Goal: Transaction & Acquisition: Register for event/course

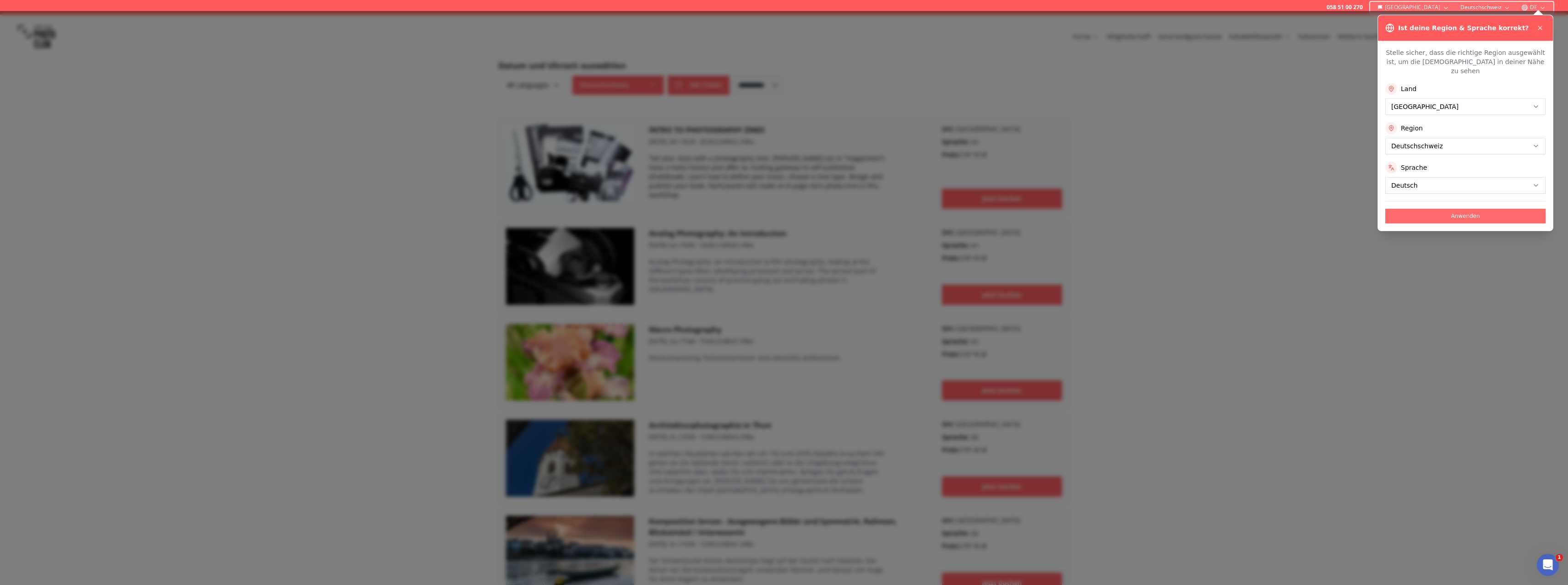
click at [1486, 209] on button "Anwenden" at bounding box center [1465, 216] width 161 height 15
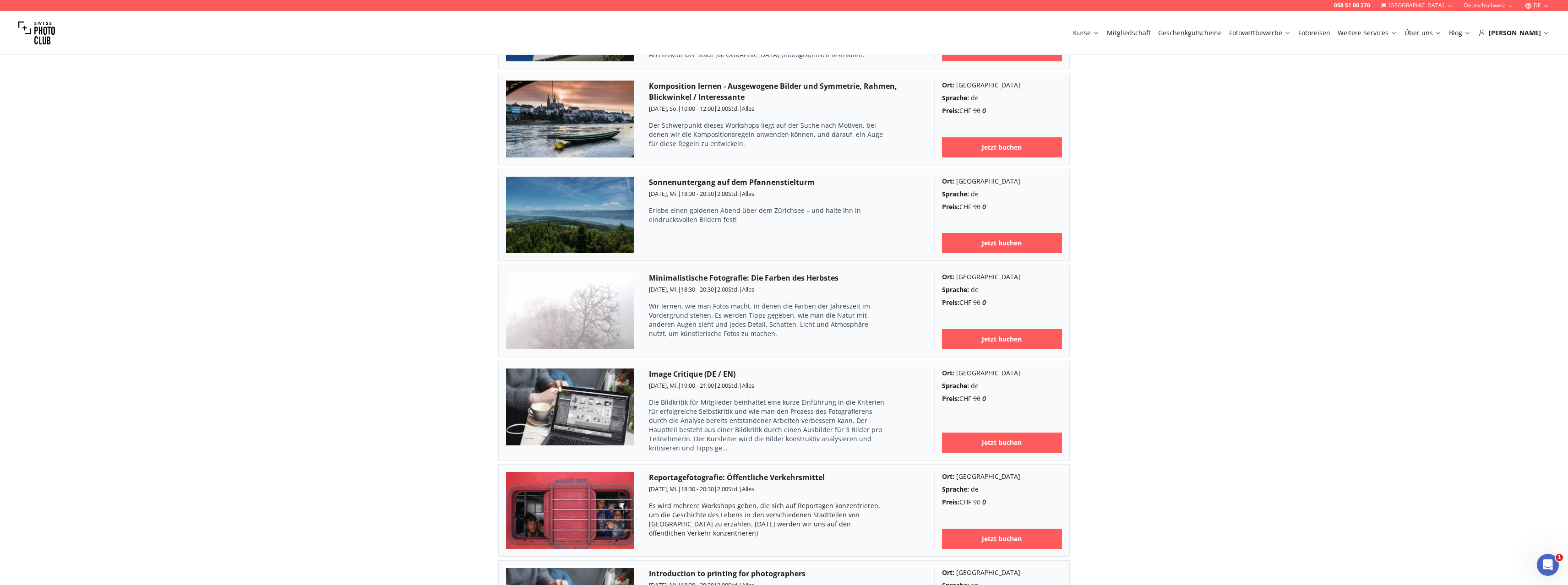
scroll to position [1088, 0]
click at [598, 280] on img at bounding box center [570, 310] width 128 height 77
click at [1034, 328] on link "Jetzt buchen" at bounding box center [1002, 338] width 120 height 20
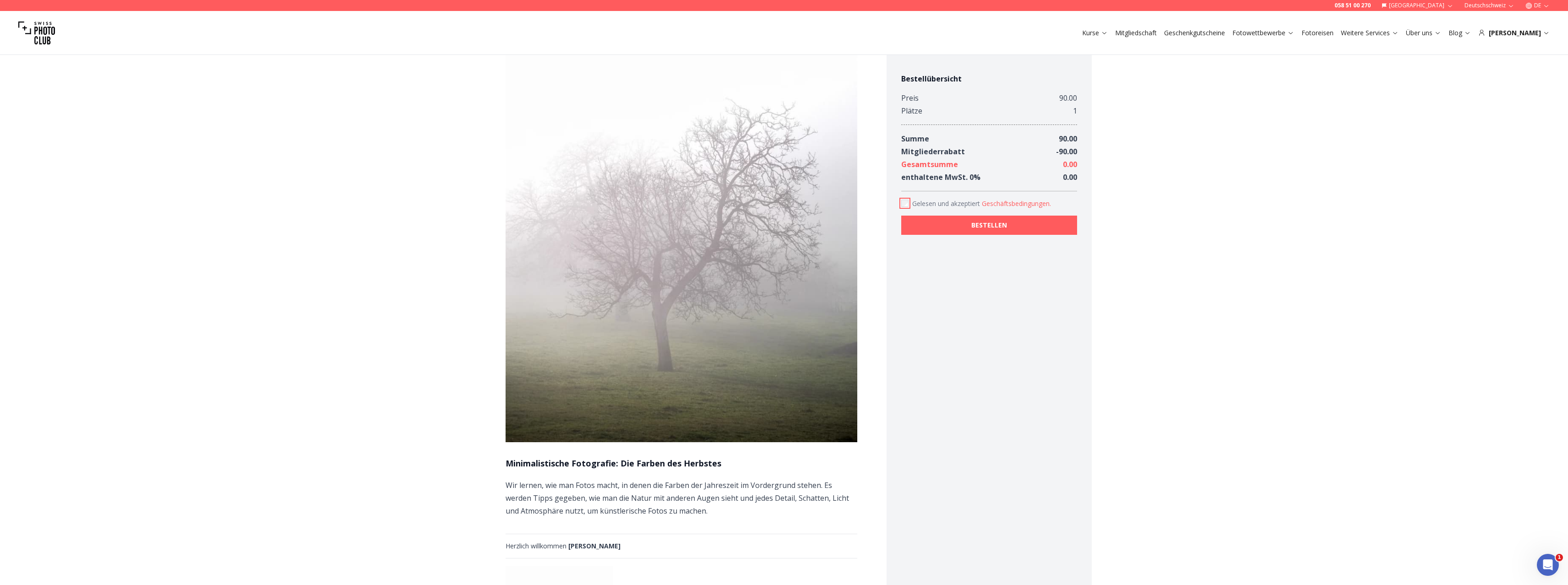
scroll to position [146, 0]
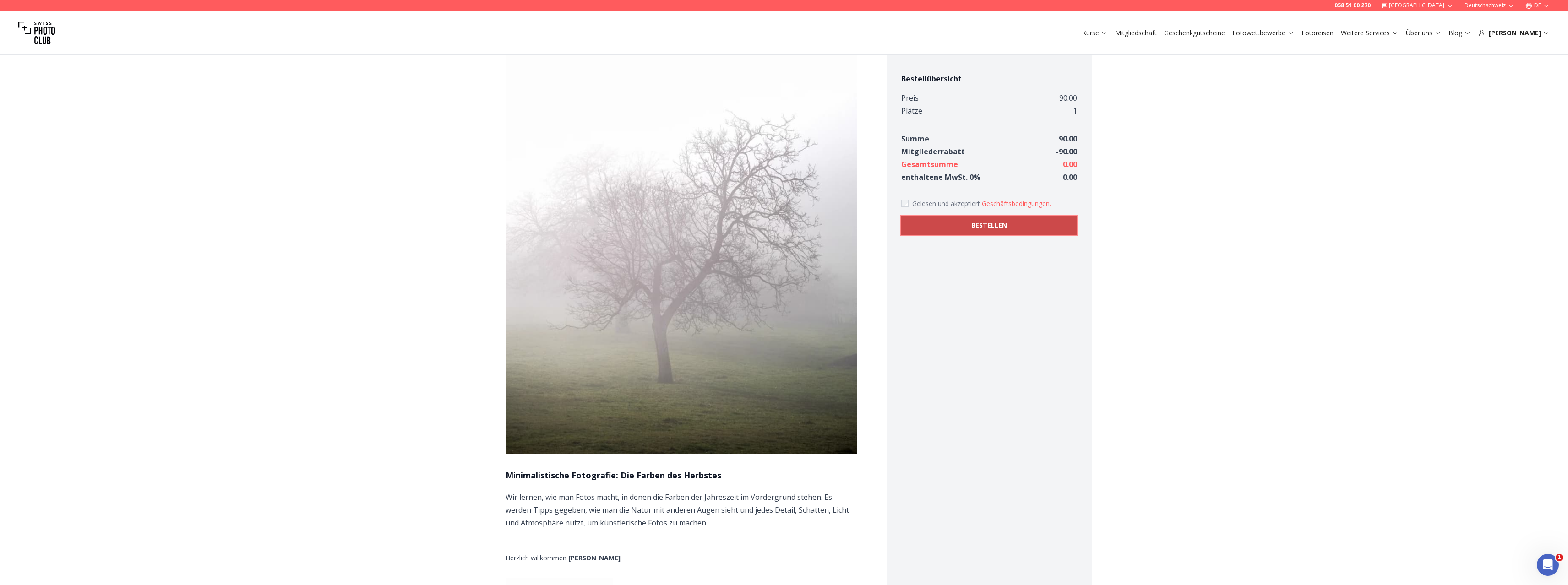
click at [989, 225] on b "BESTELLEN" at bounding box center [989, 225] width 36 height 9
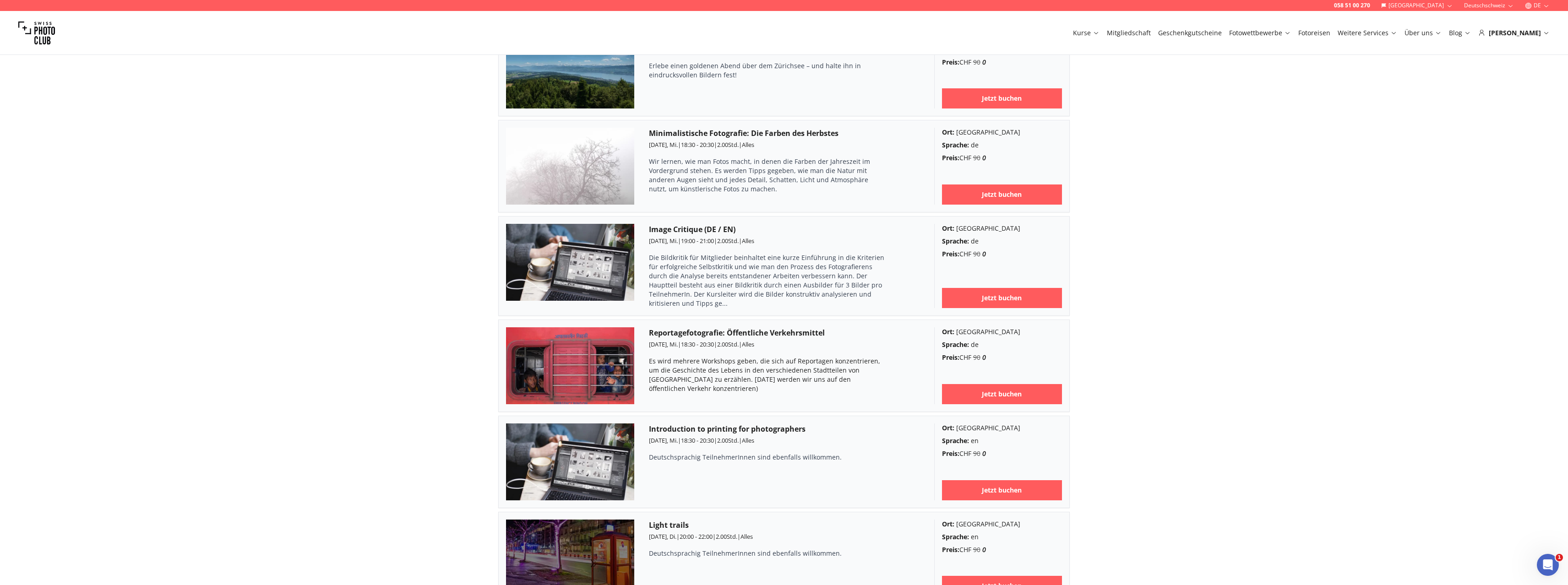
scroll to position [1254, 0]
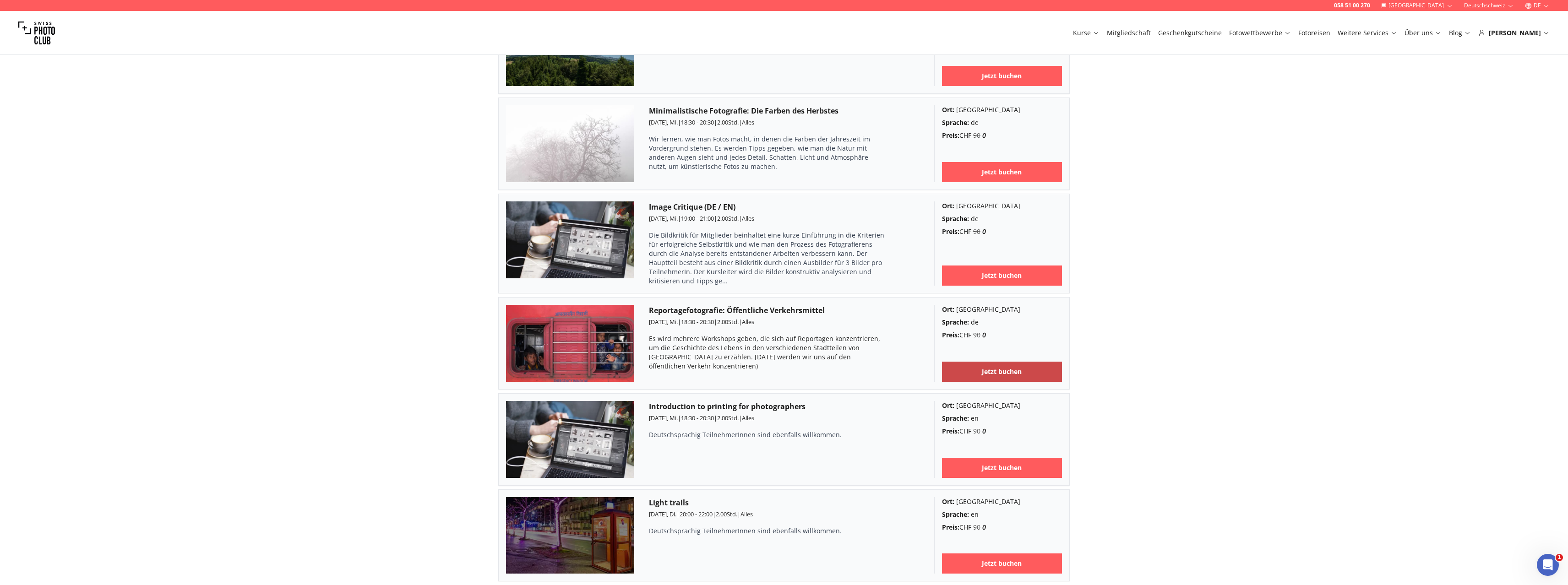
click at [1004, 367] on b "Jetzt buchen" at bounding box center [1002, 372] width 40 height 9
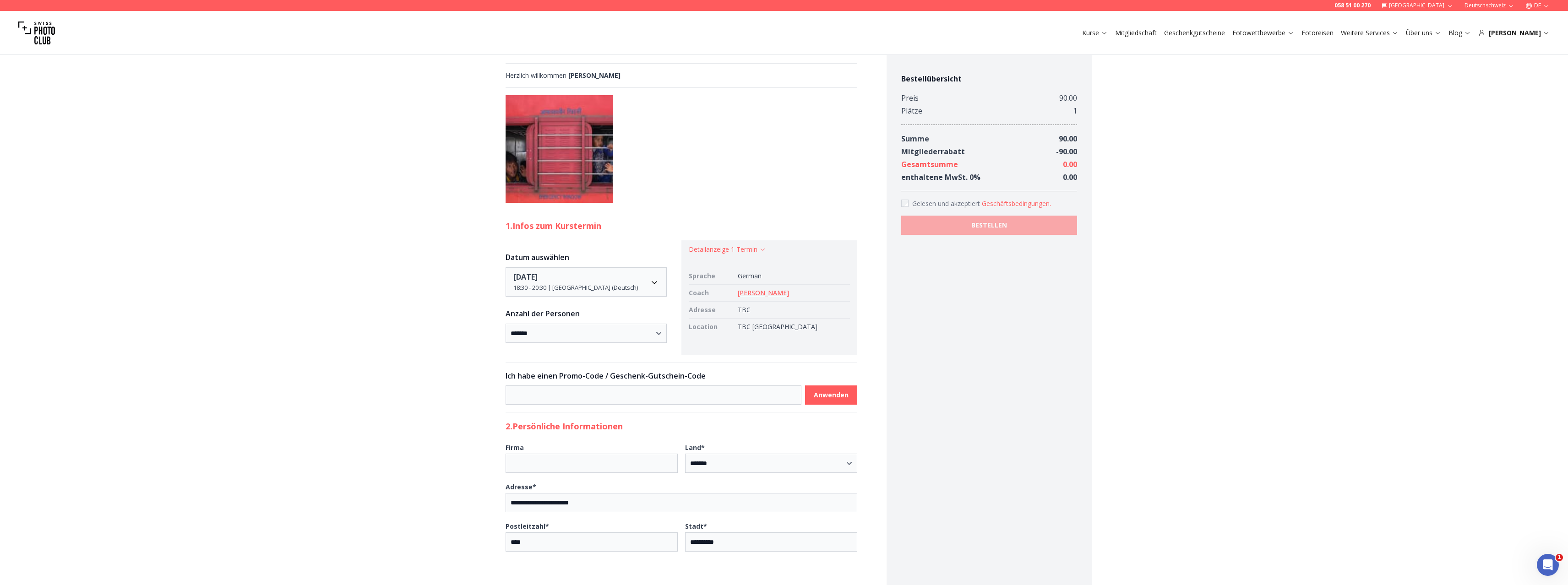
scroll to position [459, 0]
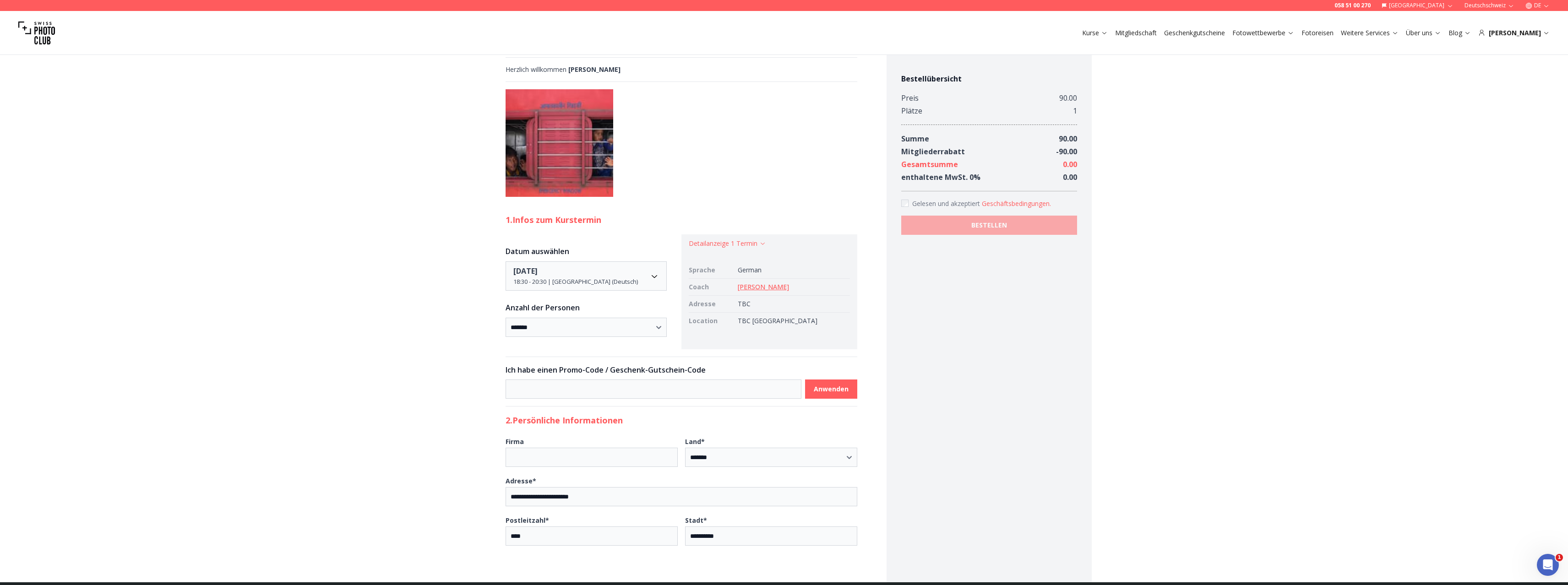
click at [612, 414] on h2 "2. Persönliche Informationen" at bounding box center [681, 420] width 351 height 13
click at [661, 414] on h2 "2. Persönliche Informationen" at bounding box center [681, 420] width 351 height 13
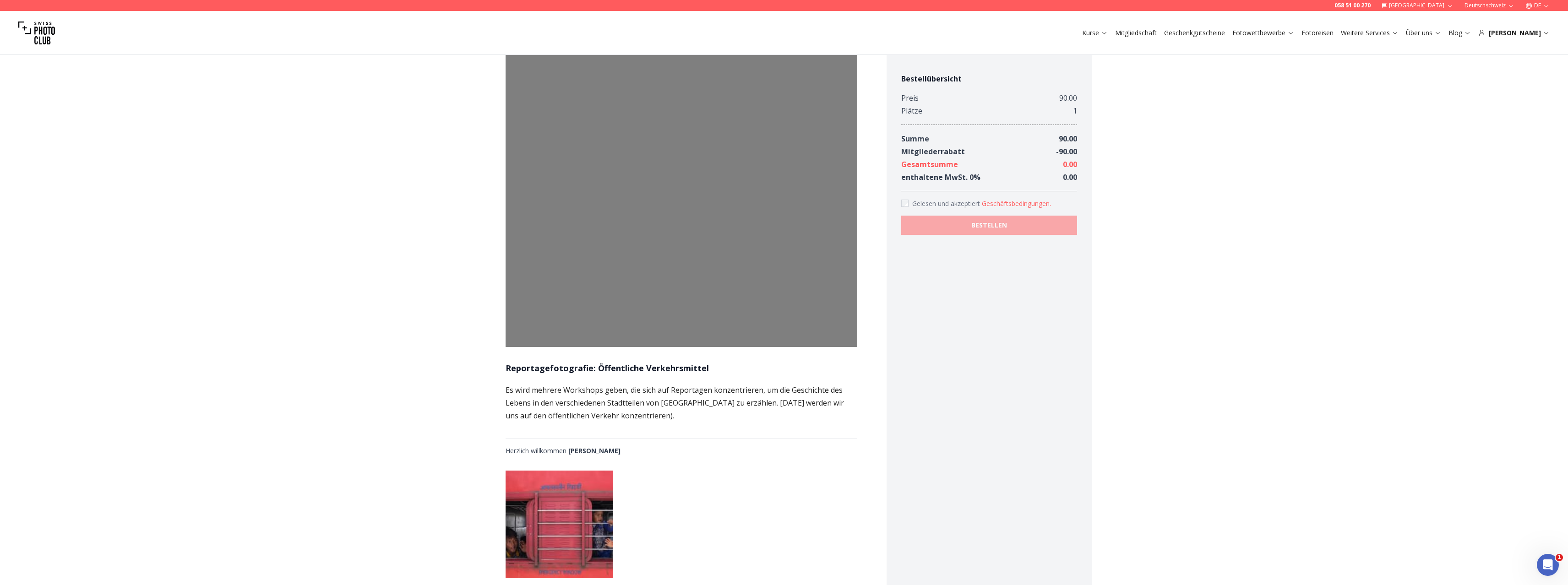
scroll to position [0, 0]
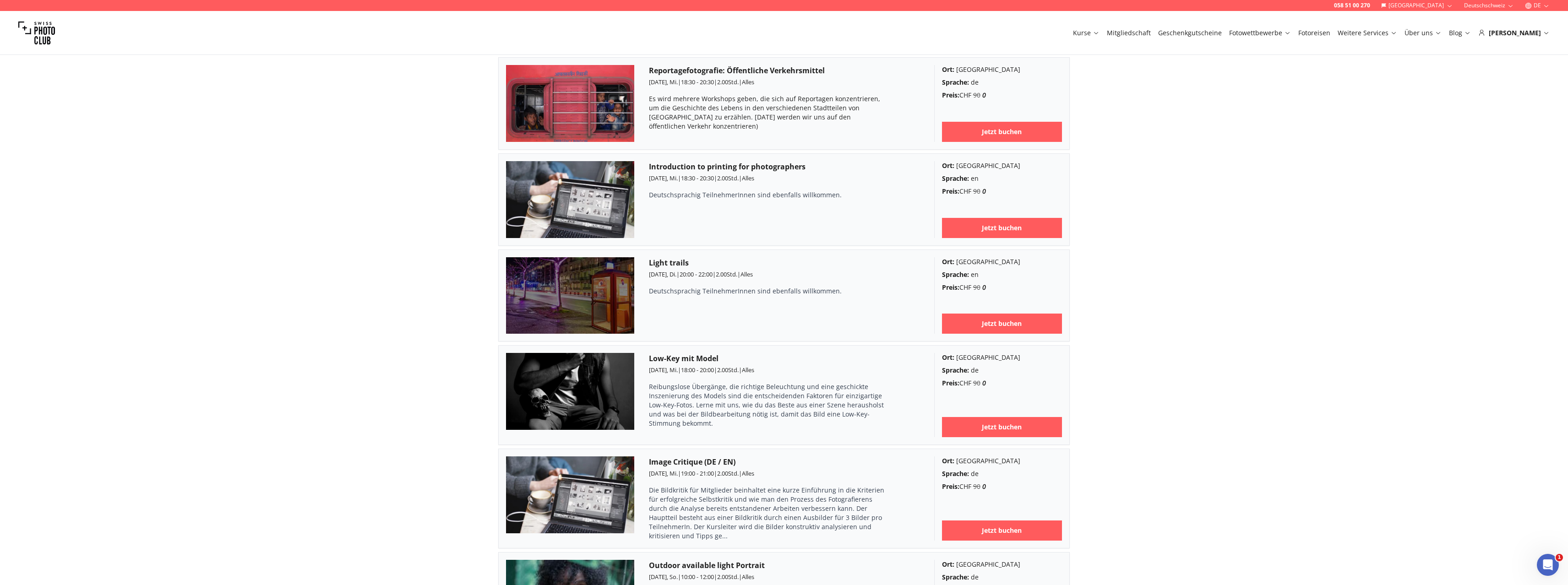
scroll to position [1495, 0]
